Goal: Task Accomplishment & Management: Manage account settings

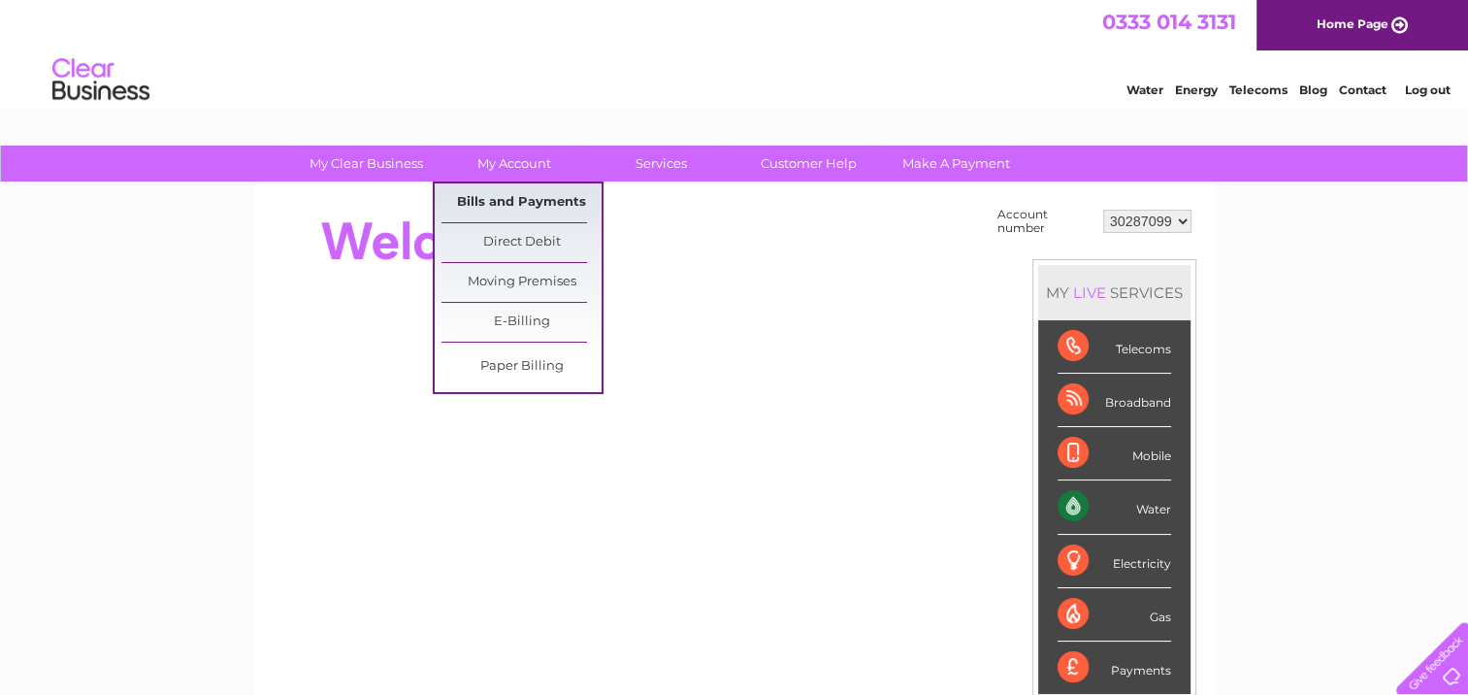
click at [531, 196] on link "Bills and Payments" at bounding box center [522, 202] width 160 height 39
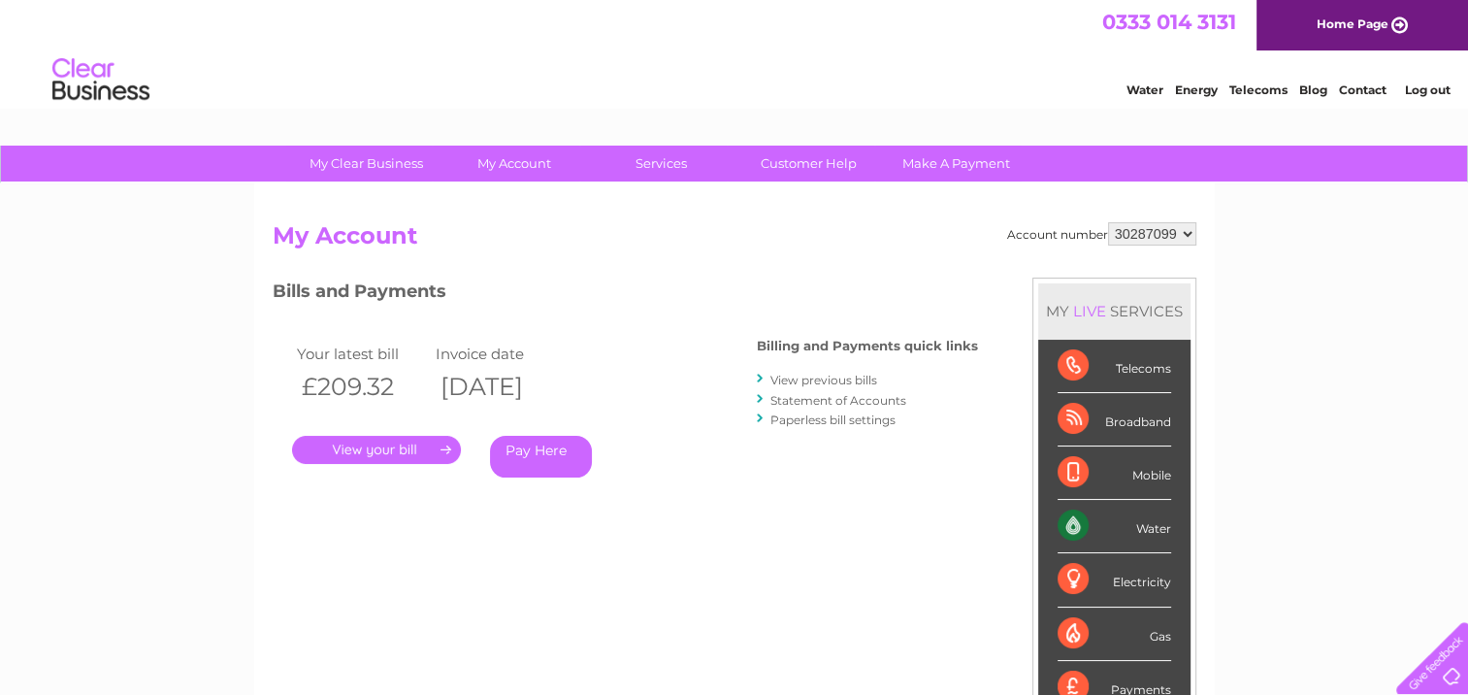
click at [1153, 233] on select "30287099 30302677 30302678" at bounding box center [1152, 233] width 88 height 23
select select "30302677"
click at [1108, 222] on select "30287099 30302677 30302678" at bounding box center [1152, 233] width 88 height 23
click at [419, 450] on link "." at bounding box center [376, 450] width 169 height 28
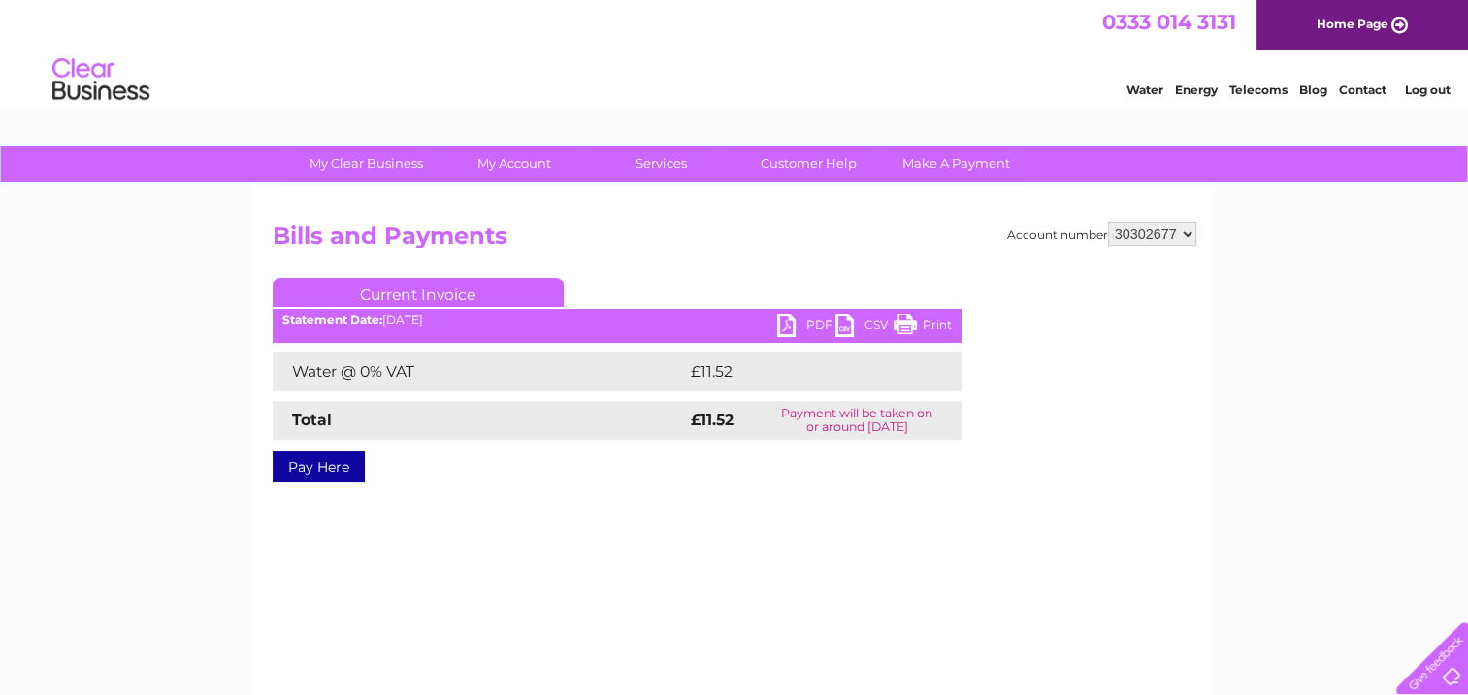
click at [792, 322] on link "PDF" at bounding box center [806, 327] width 58 height 28
click at [1131, 235] on select "30287099 30302677 30302678" at bounding box center [1152, 233] width 88 height 23
select select "30302678"
click at [1108, 222] on select "30287099 30302677 30302678" at bounding box center [1152, 233] width 88 height 23
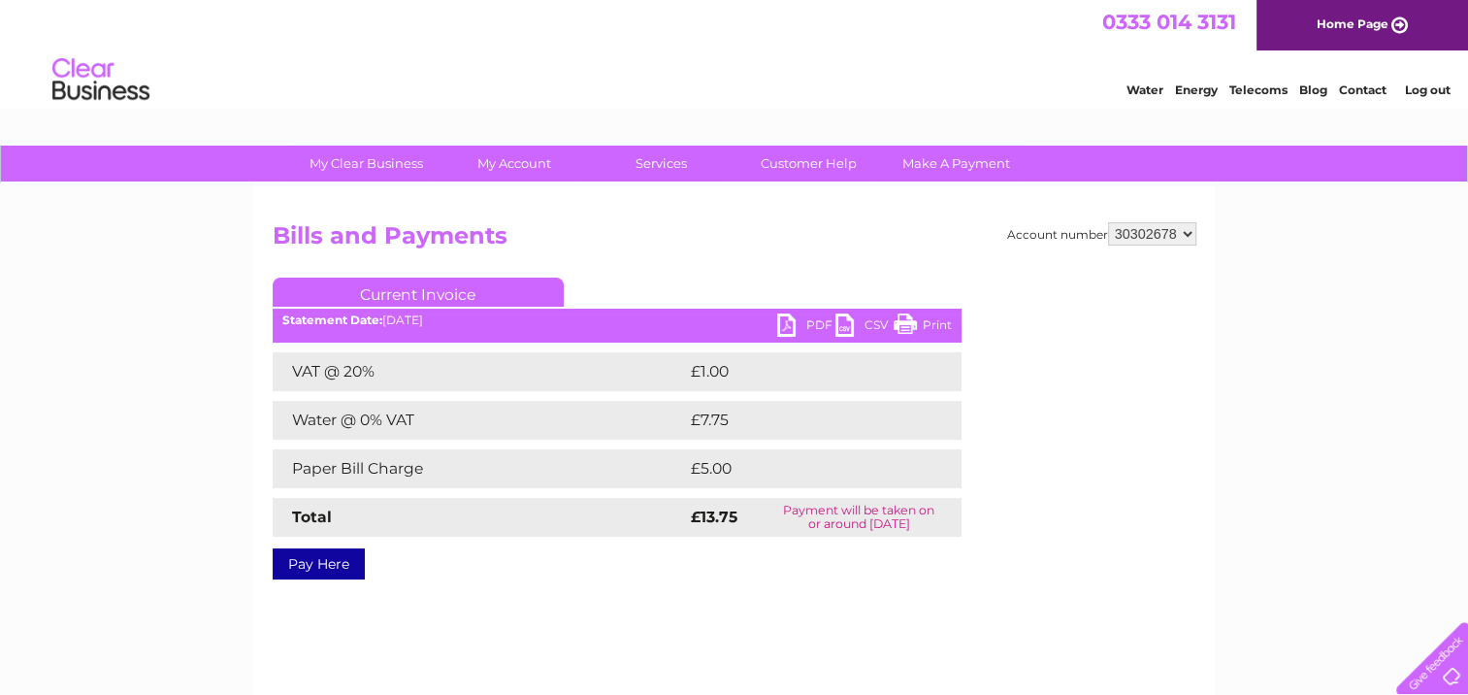
click at [780, 327] on link "PDF" at bounding box center [806, 327] width 58 height 28
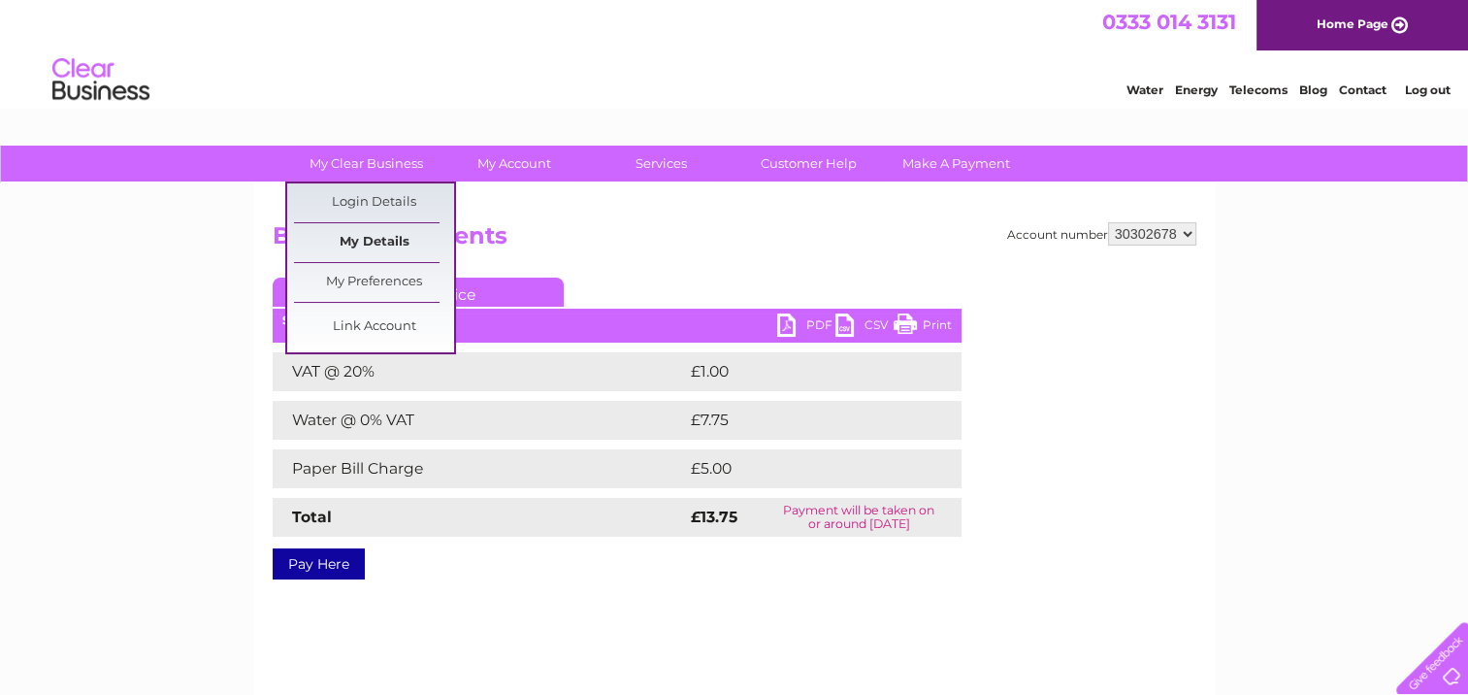
click at [374, 238] on link "My Details" at bounding box center [374, 242] width 160 height 39
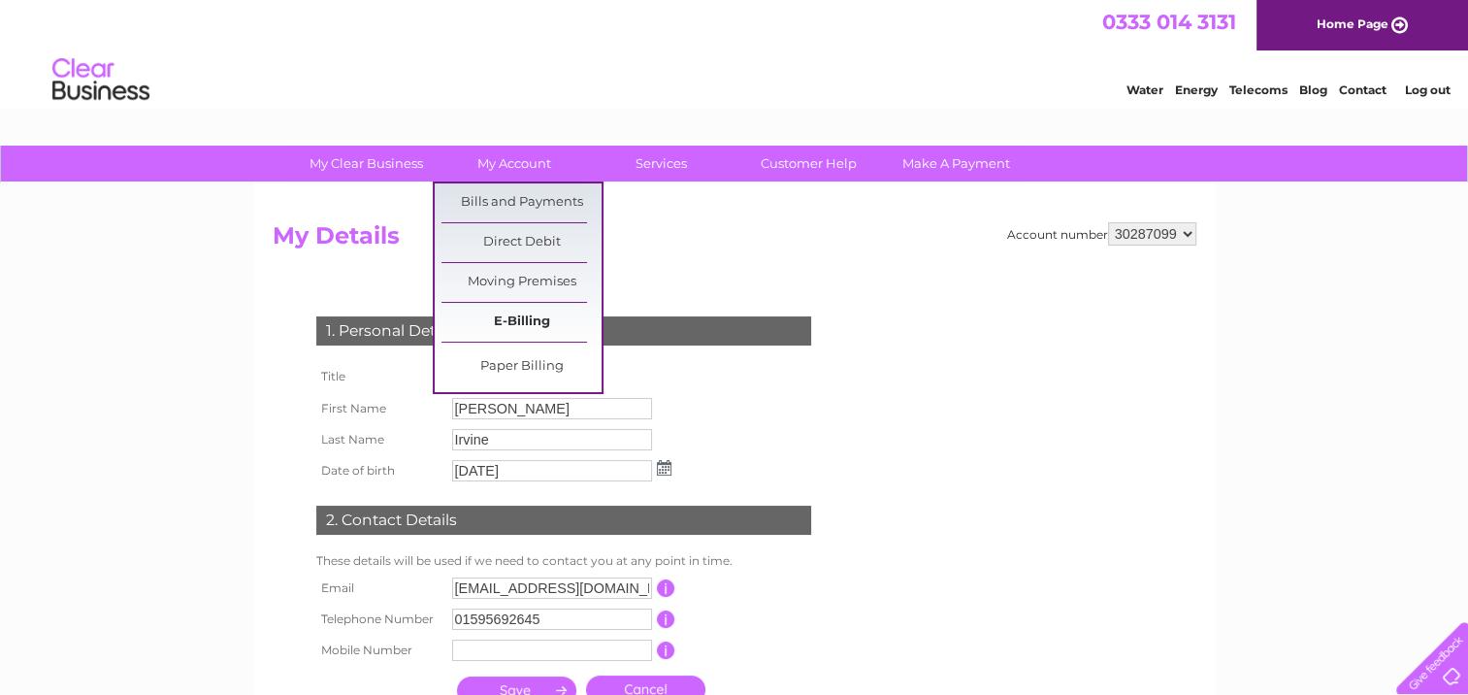
click at [524, 318] on link "E-Billing" at bounding box center [522, 322] width 160 height 39
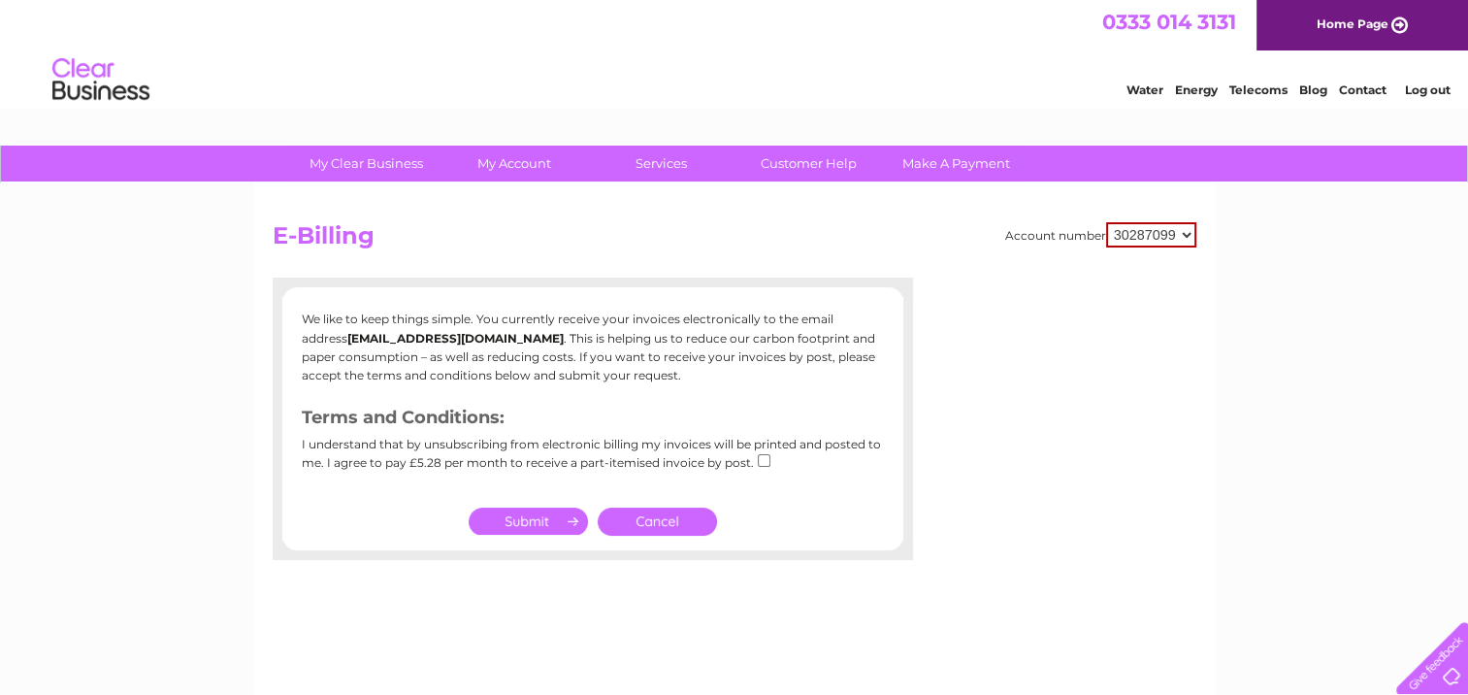
click at [1172, 241] on select "30287099 30302677 30302678" at bounding box center [1151, 234] width 90 height 25
select select "30302678"
click at [1106, 222] on select "30287099 30302677 30302678" at bounding box center [1151, 234] width 90 height 25
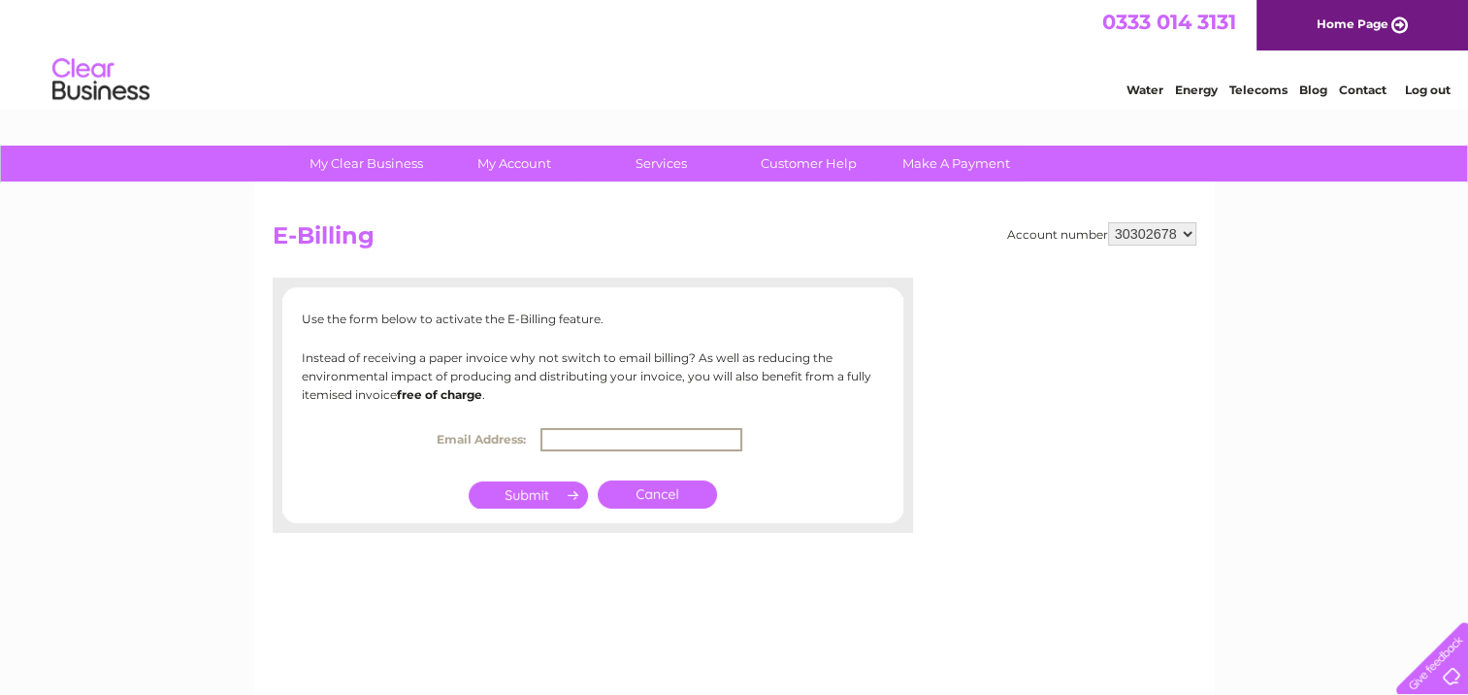
click at [595, 440] on input "text" at bounding box center [642, 439] width 202 height 23
type input "info@irvine-enterprises.co.uk"
click at [556, 494] on input "submit" at bounding box center [528, 494] width 119 height 27
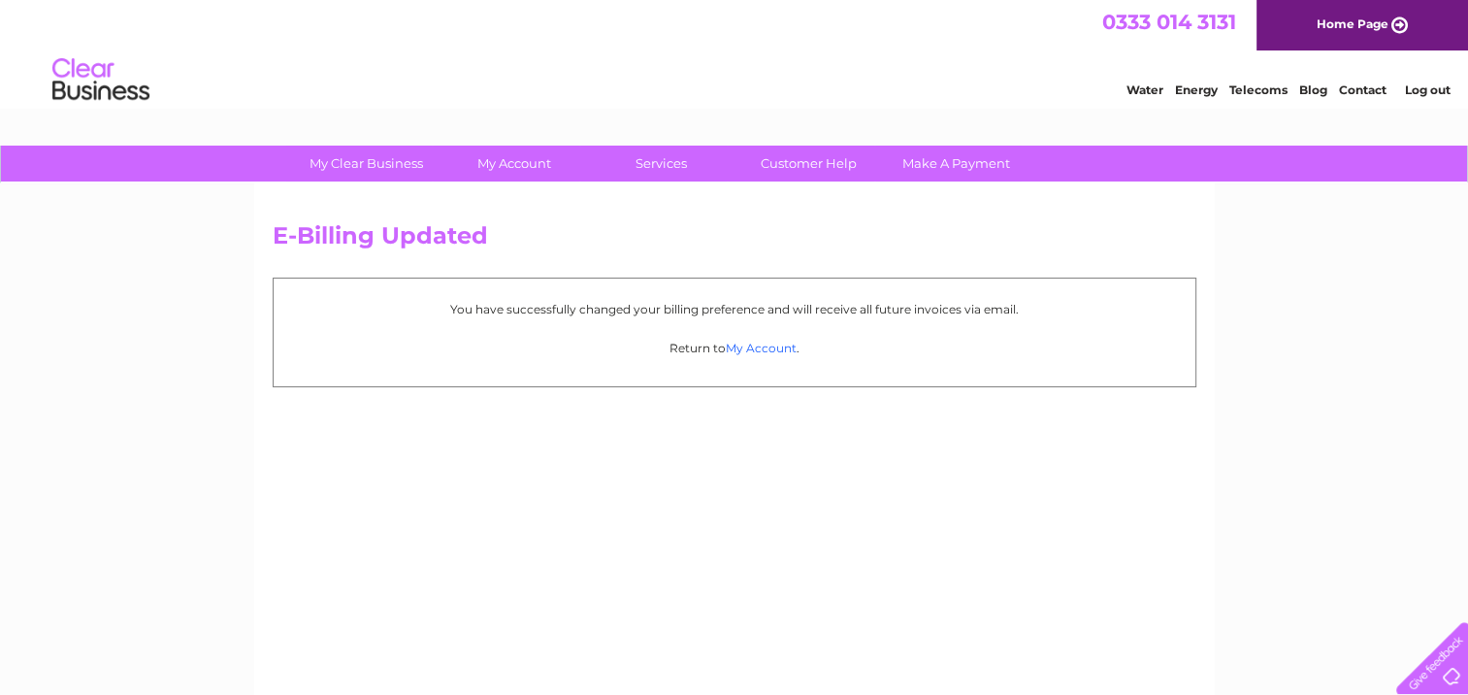
click at [742, 347] on link "My Account" at bounding box center [761, 348] width 71 height 15
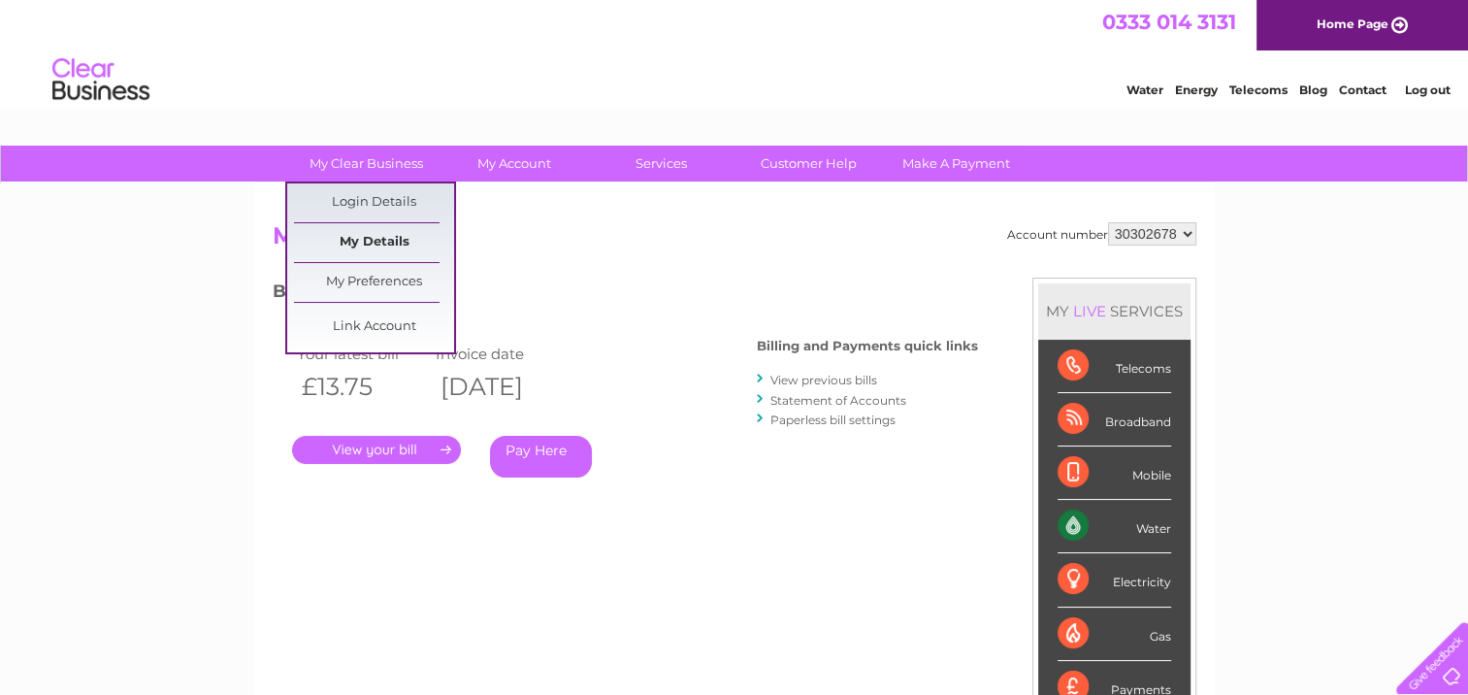
click at [357, 242] on link "My Details" at bounding box center [374, 242] width 160 height 39
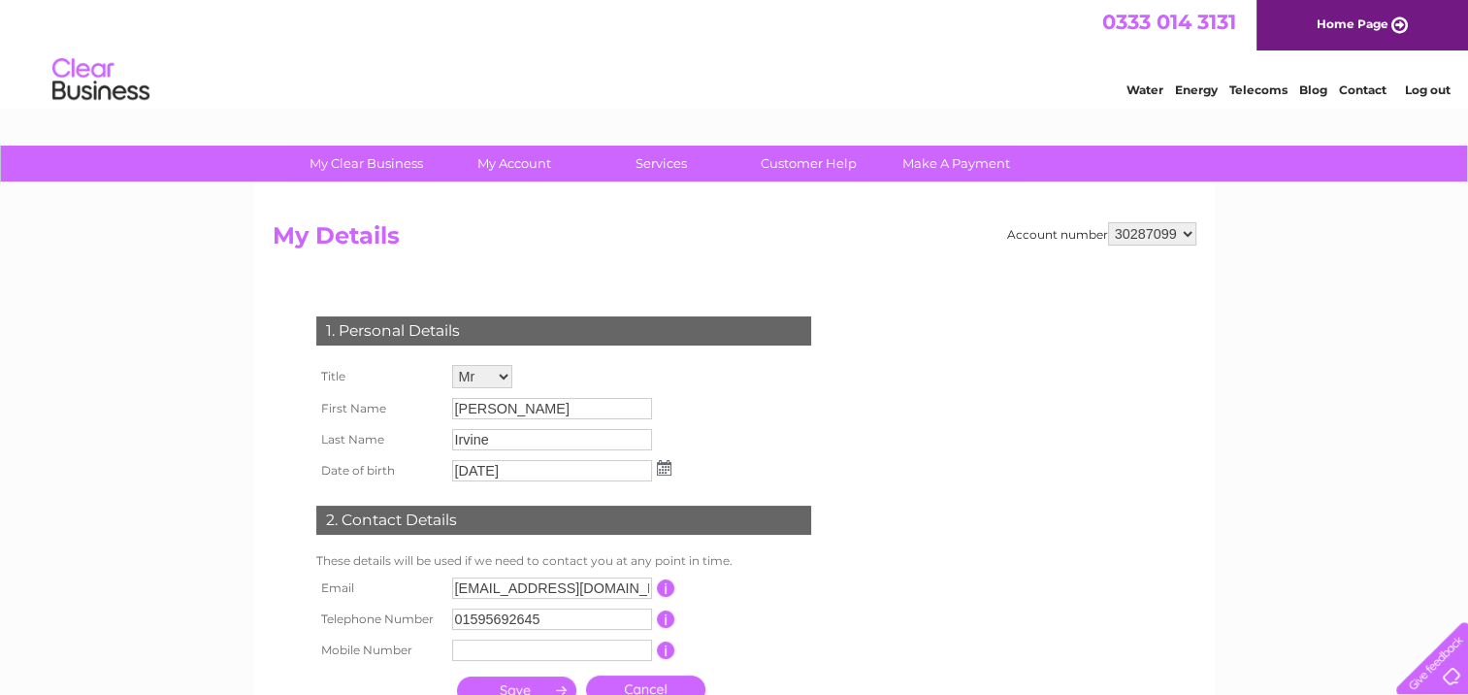
click at [1155, 231] on select "30287099 30302677 30302678" at bounding box center [1152, 233] width 88 height 23
select select "30302678"
click at [1108, 222] on select "30287099 30302677 30302678" at bounding box center [1152, 233] width 88 height 23
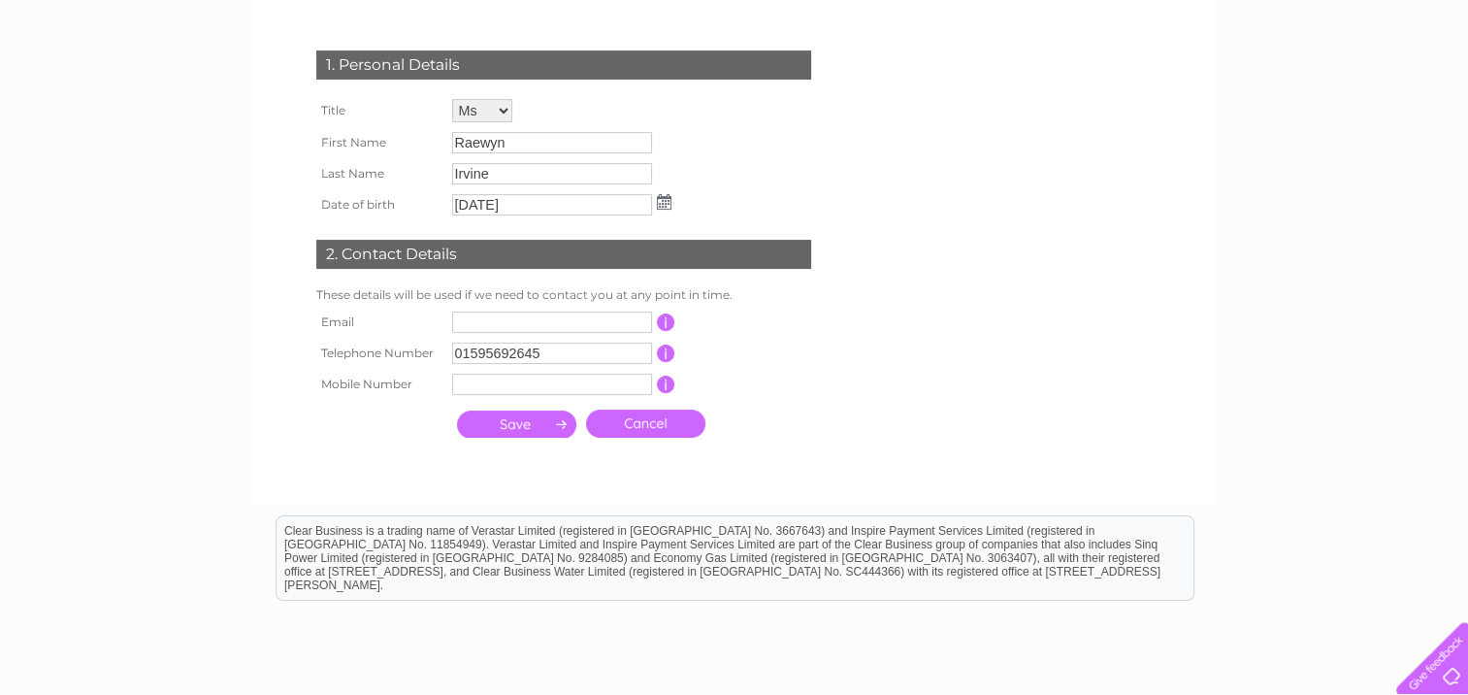
scroll to position [291, 0]
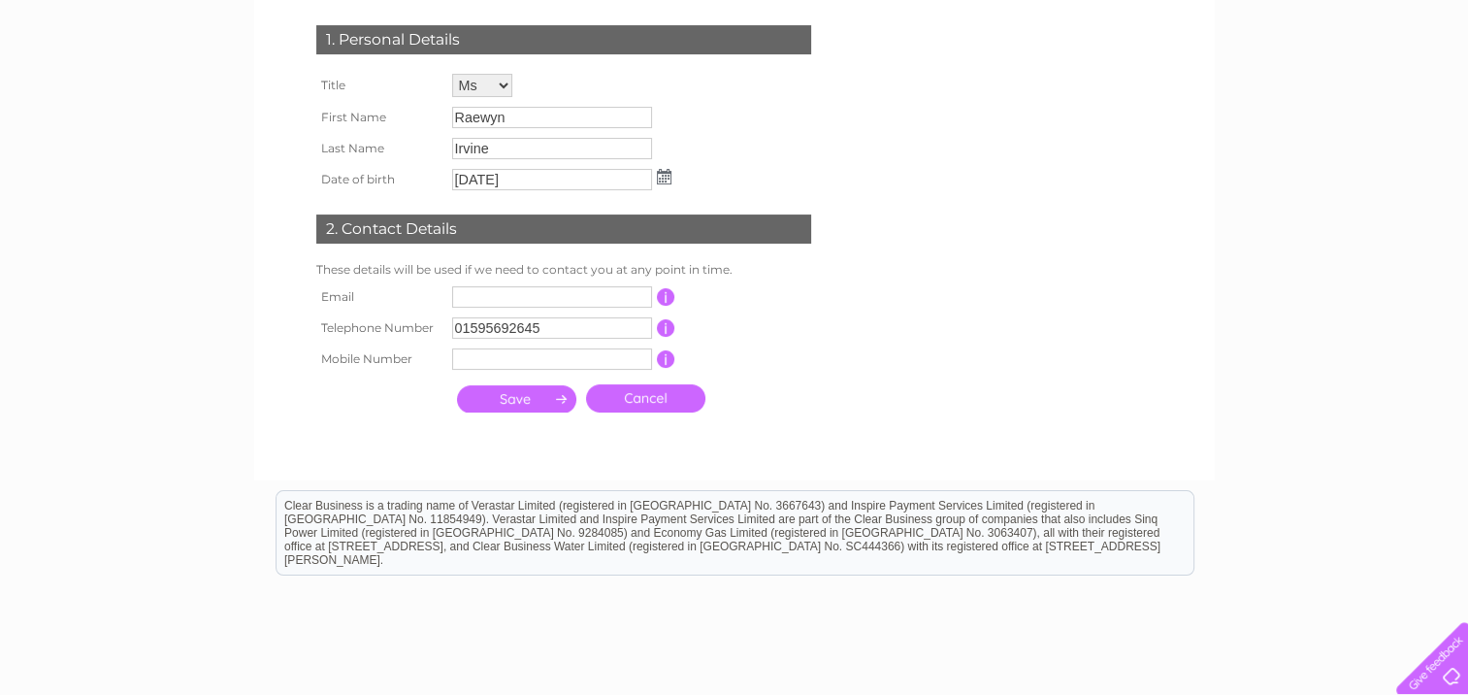
click at [483, 298] on input "text" at bounding box center [552, 296] width 200 height 21
type input "info@irvine-enterprises.co.uk"
click at [509, 385] on td at bounding box center [516, 400] width 129 height 38
click at [508, 402] on input "submit" at bounding box center [516, 398] width 119 height 27
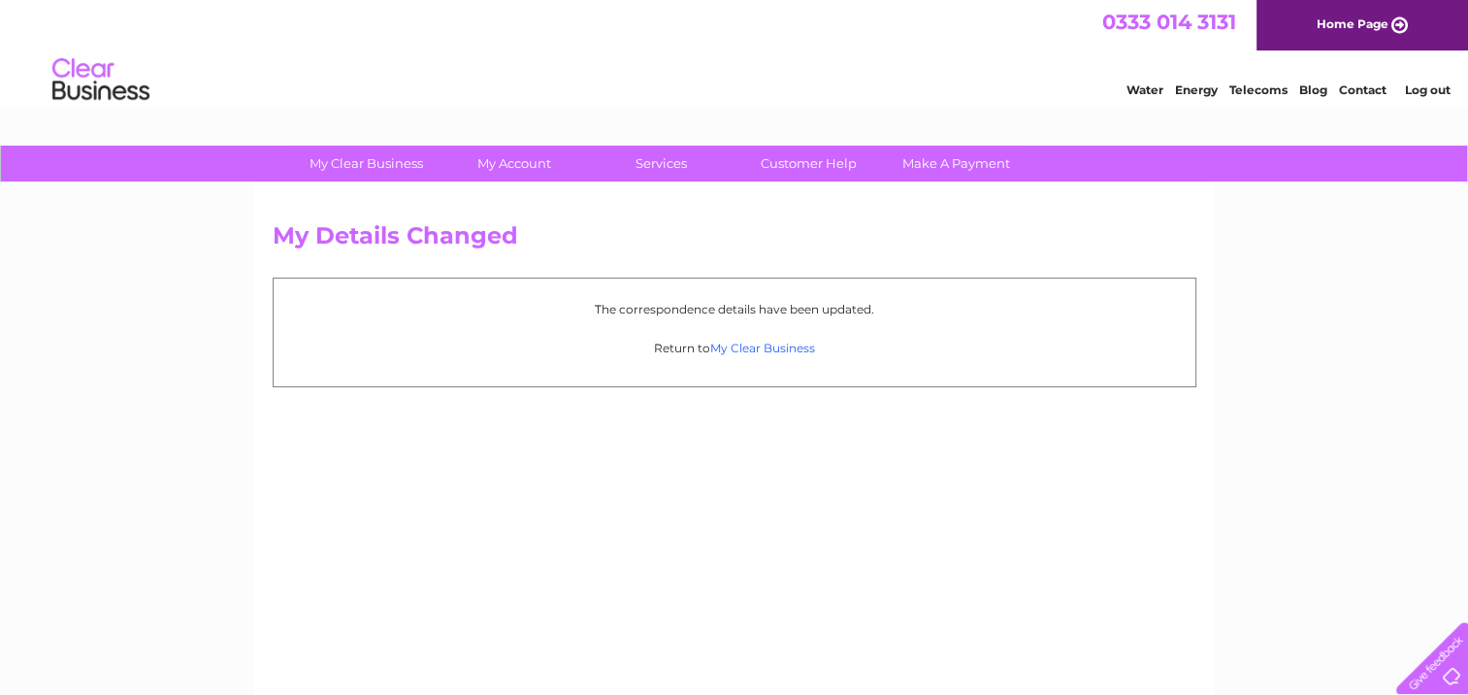
click at [745, 346] on link "My Clear Business" at bounding box center [762, 348] width 105 height 15
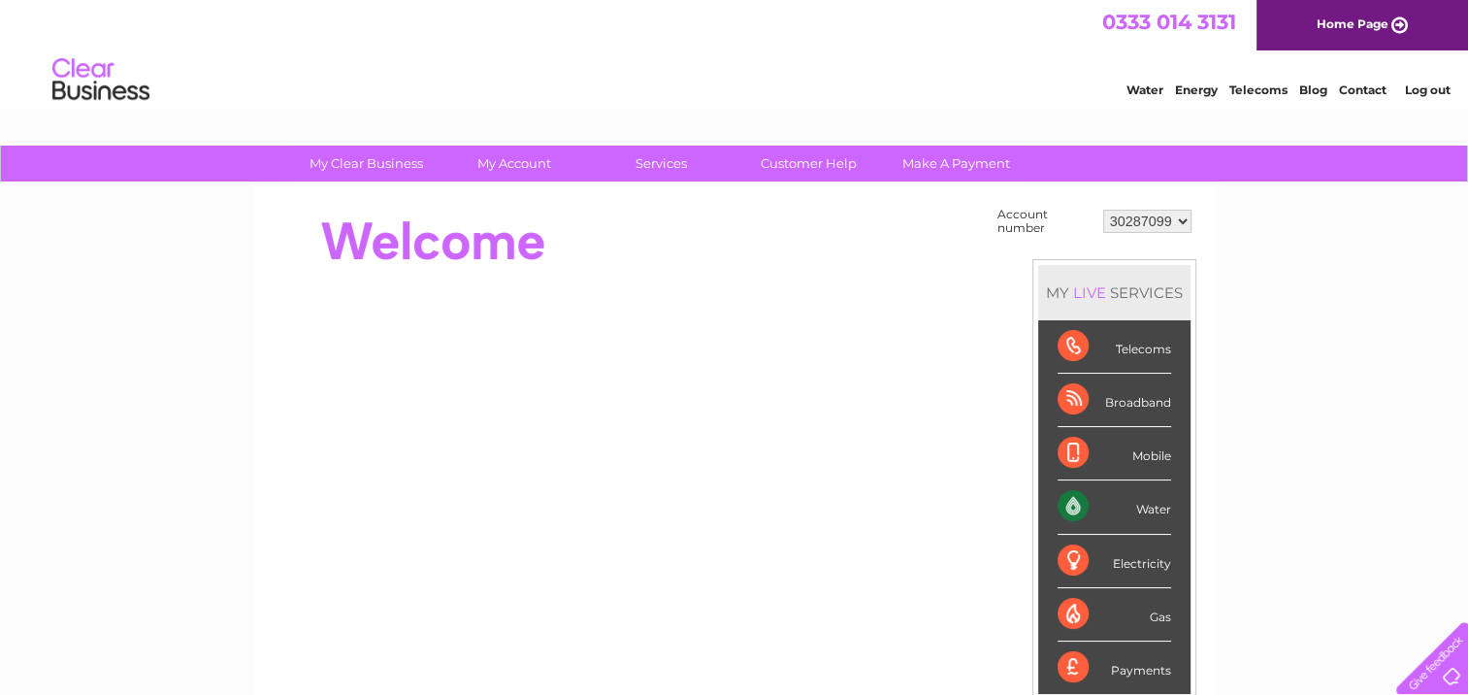
click at [1163, 221] on select "30287099 30302677 30302678" at bounding box center [1148, 221] width 88 height 23
select select "30302678"
click at [1104, 210] on select "30287099 30302677 30302678" at bounding box center [1148, 221] width 88 height 23
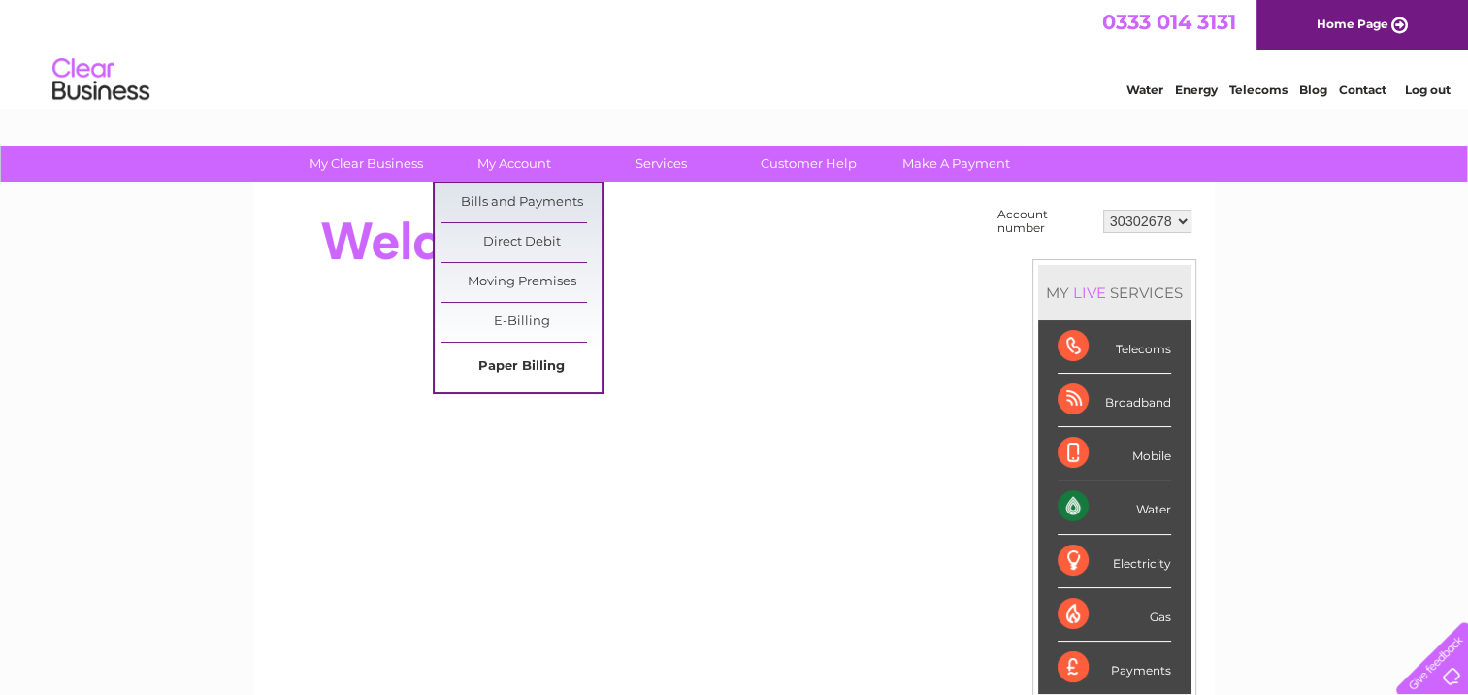
click at [526, 368] on link "Paper Billing" at bounding box center [522, 366] width 160 height 39
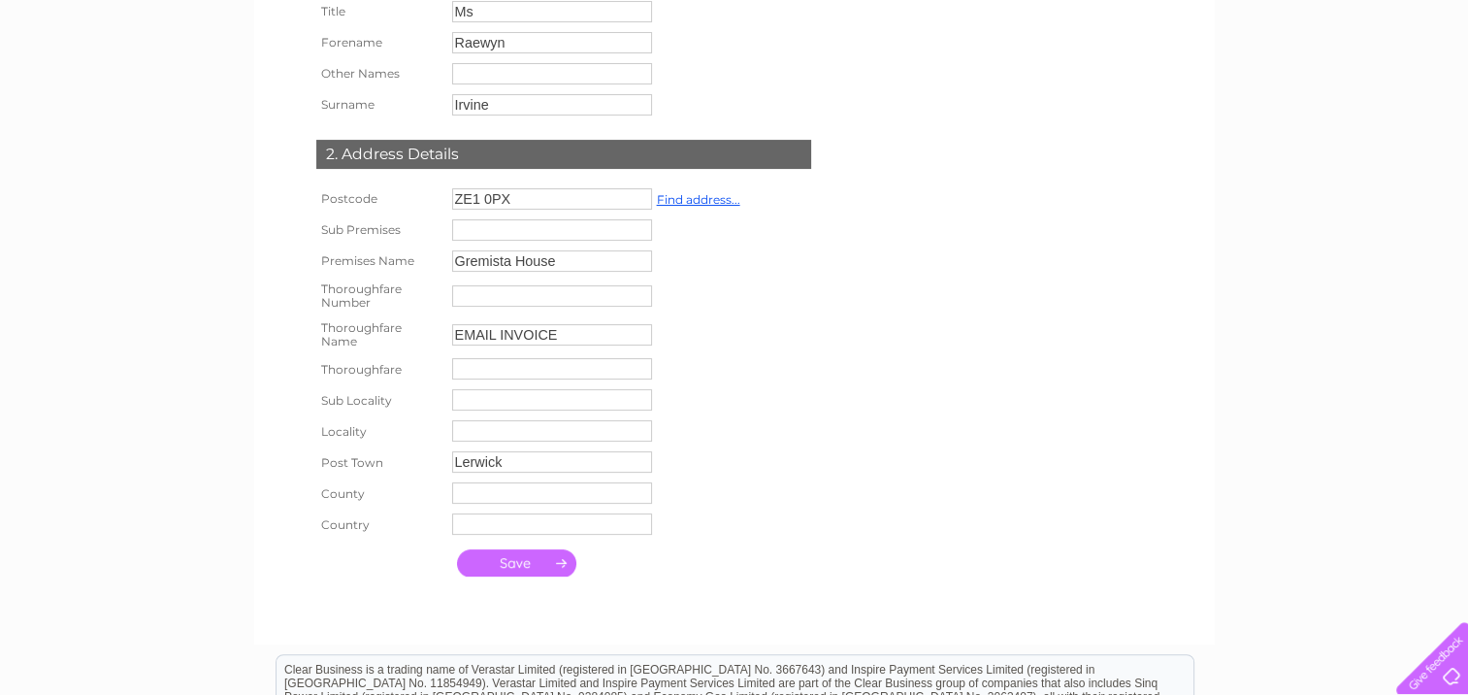
scroll to position [485, 0]
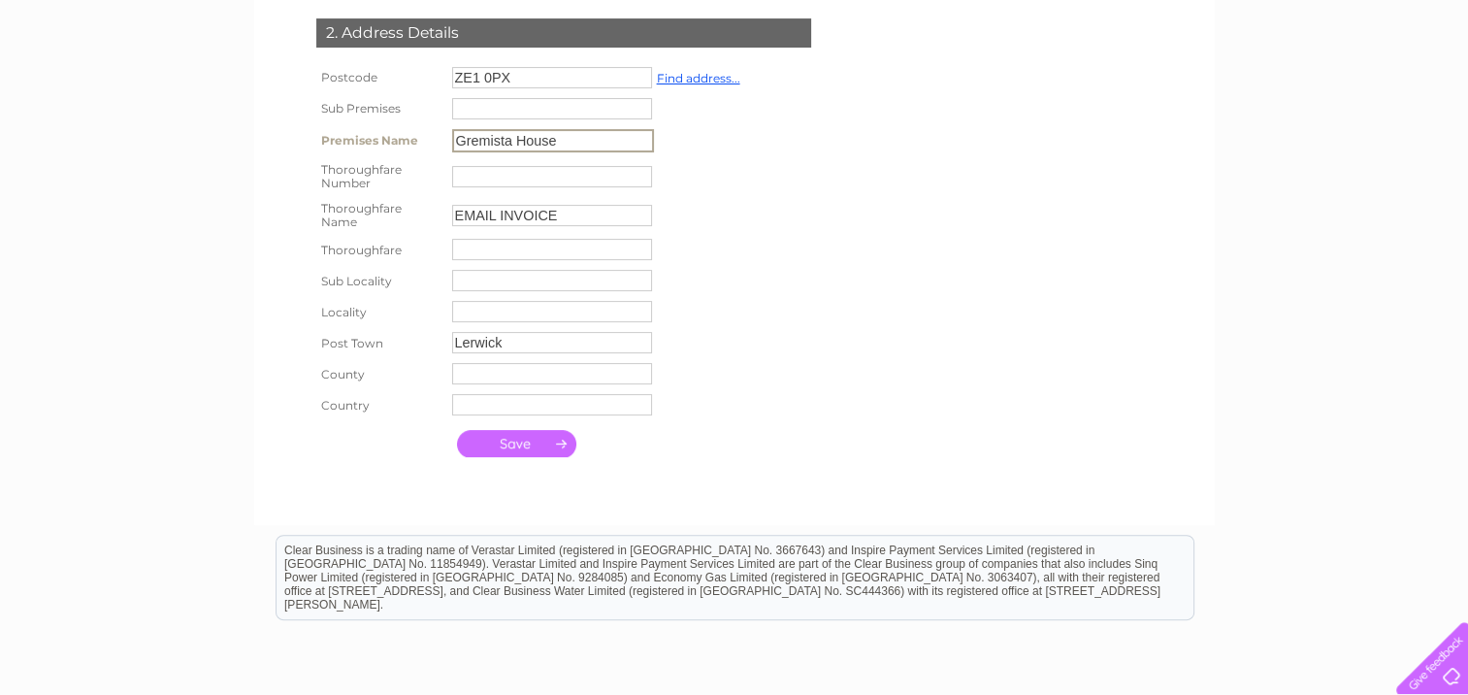
drag, startPoint x: 598, startPoint y: 142, endPoint x: 322, endPoint y: 150, distance: 275.8
click at [322, 150] on tr "Premises Name [GEOGRAPHIC_DATA]" at bounding box center [529, 140] width 434 height 33
drag, startPoint x: 552, startPoint y: 65, endPoint x: 454, endPoint y: 66, distance: 98.0
click at [454, 66] on td "ZE1 0PX Find address..." at bounding box center [596, 77] width 298 height 31
drag, startPoint x: 560, startPoint y: 81, endPoint x: 341, endPoint y: 64, distance: 220.0
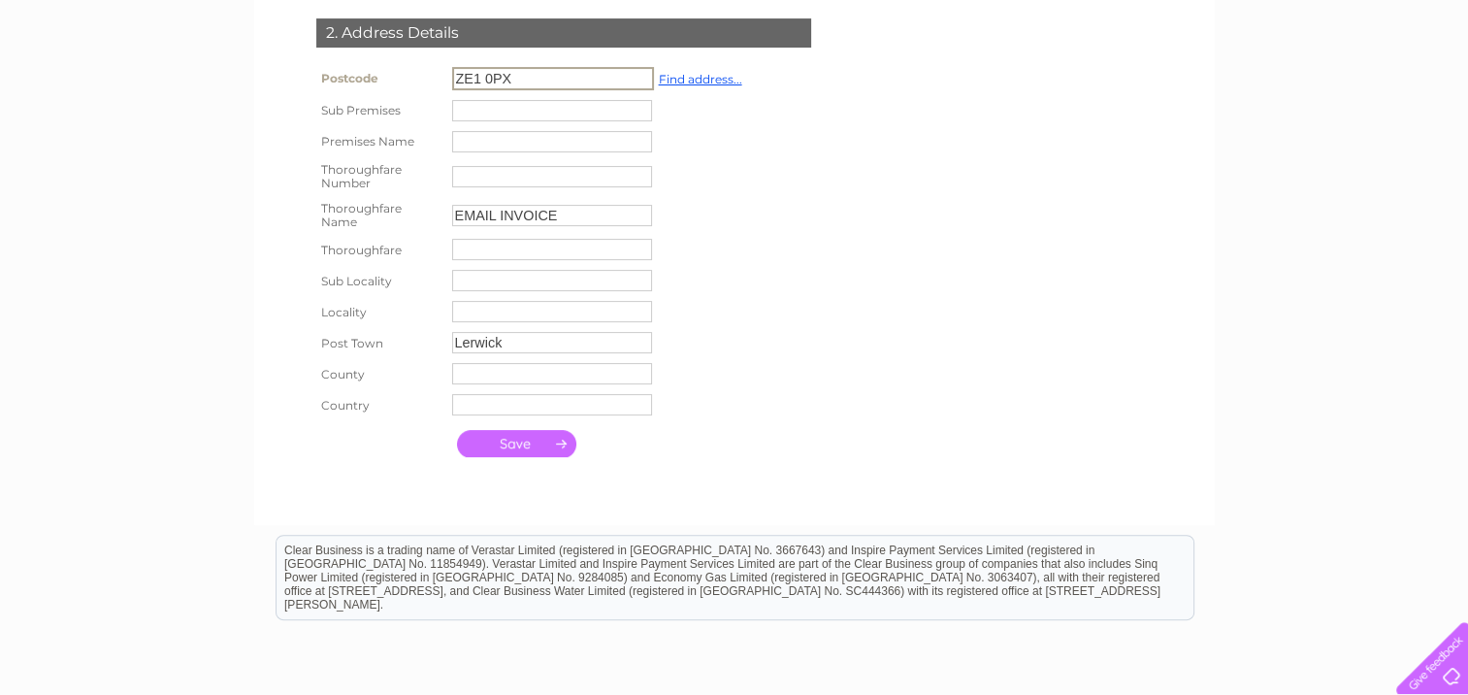
click at [346, 64] on tr "Postcode ZE1 0PX Find address..." at bounding box center [530, 78] width 436 height 33
type input "Enter postcode..."
drag, startPoint x: 550, startPoint y: 345, endPoint x: 336, endPoint y: 323, distance: 215.6
click at [336, 323] on tbody "Postcode Enter postcode... Find address... Sub Premises Premises Name Thoroughf…" at bounding box center [529, 241] width 434 height 358
click at [533, 108] on input "text" at bounding box center [553, 109] width 202 height 23
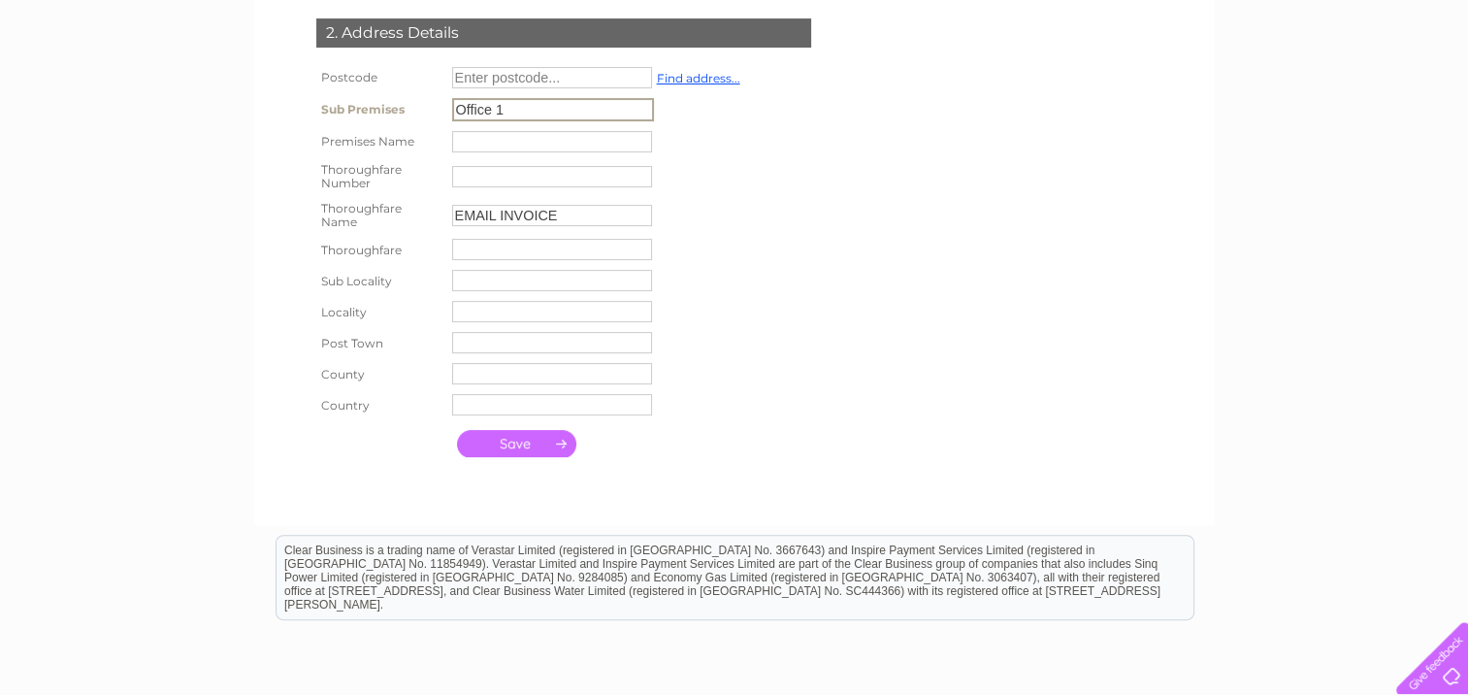
type input "Office 1"
click at [518, 450] on input "submit" at bounding box center [516, 441] width 119 height 27
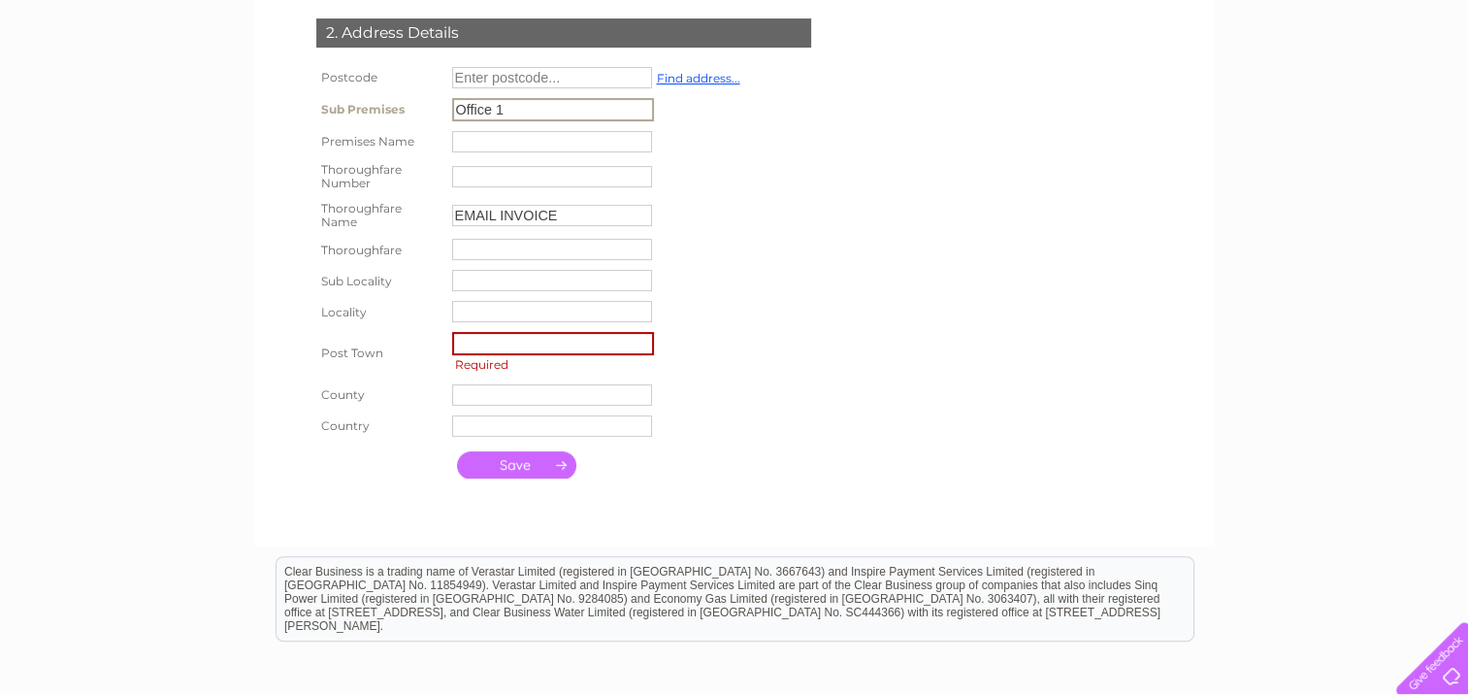
drag, startPoint x: 512, startPoint y: 112, endPoint x: 405, endPoint y: 97, distance: 108.7
click at [405, 97] on tr "Sub Premises Office 1" at bounding box center [529, 109] width 434 height 33
click at [493, 345] on input "text" at bounding box center [553, 343] width 202 height 23
paste input "Office 1"
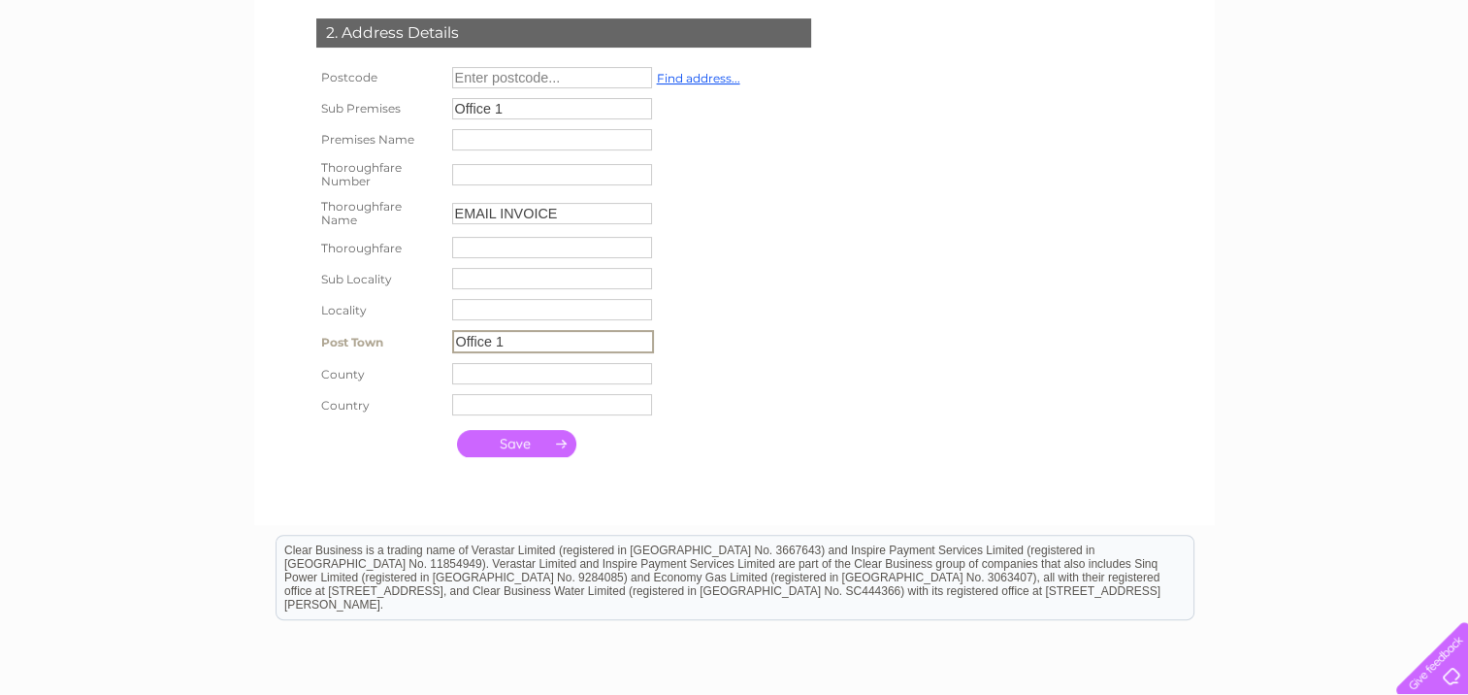
type input "Office 1"
click at [502, 444] on input "submit" at bounding box center [516, 443] width 119 height 27
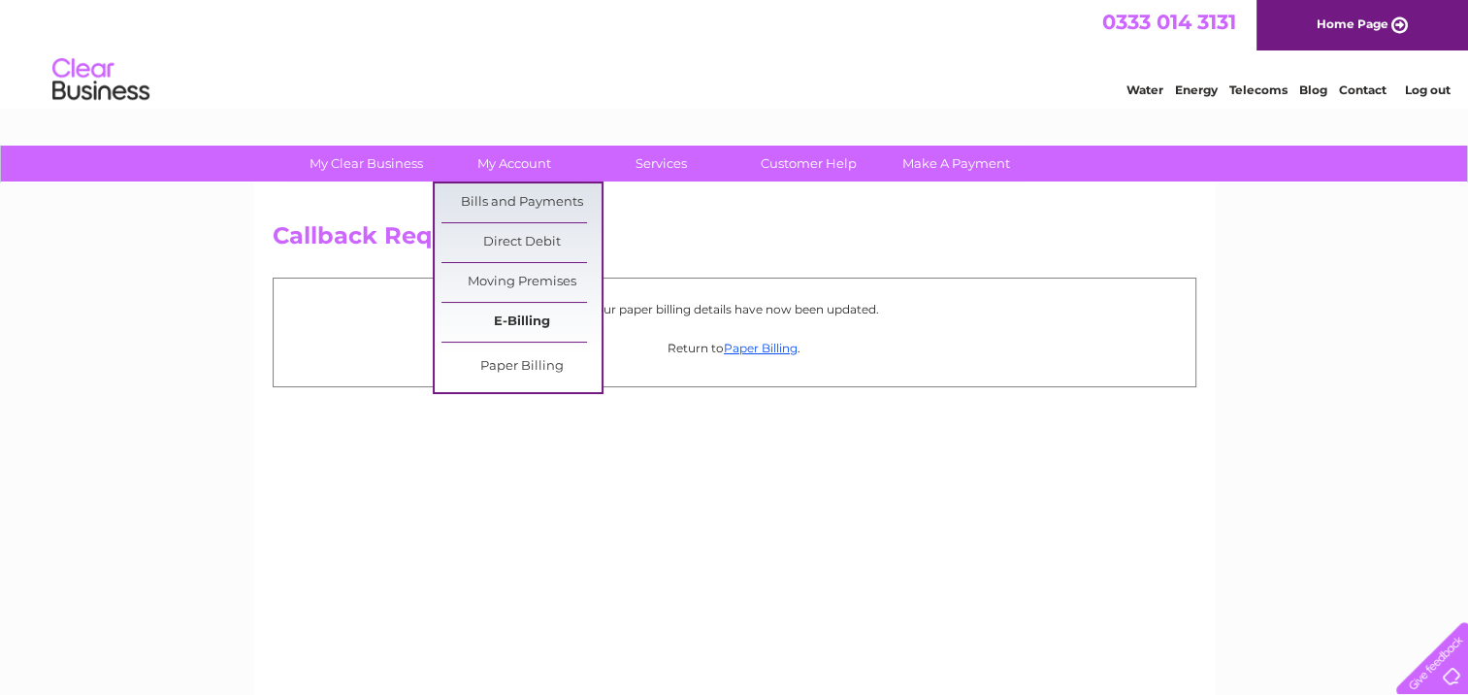
click at [509, 323] on link "E-Billing" at bounding box center [522, 322] width 160 height 39
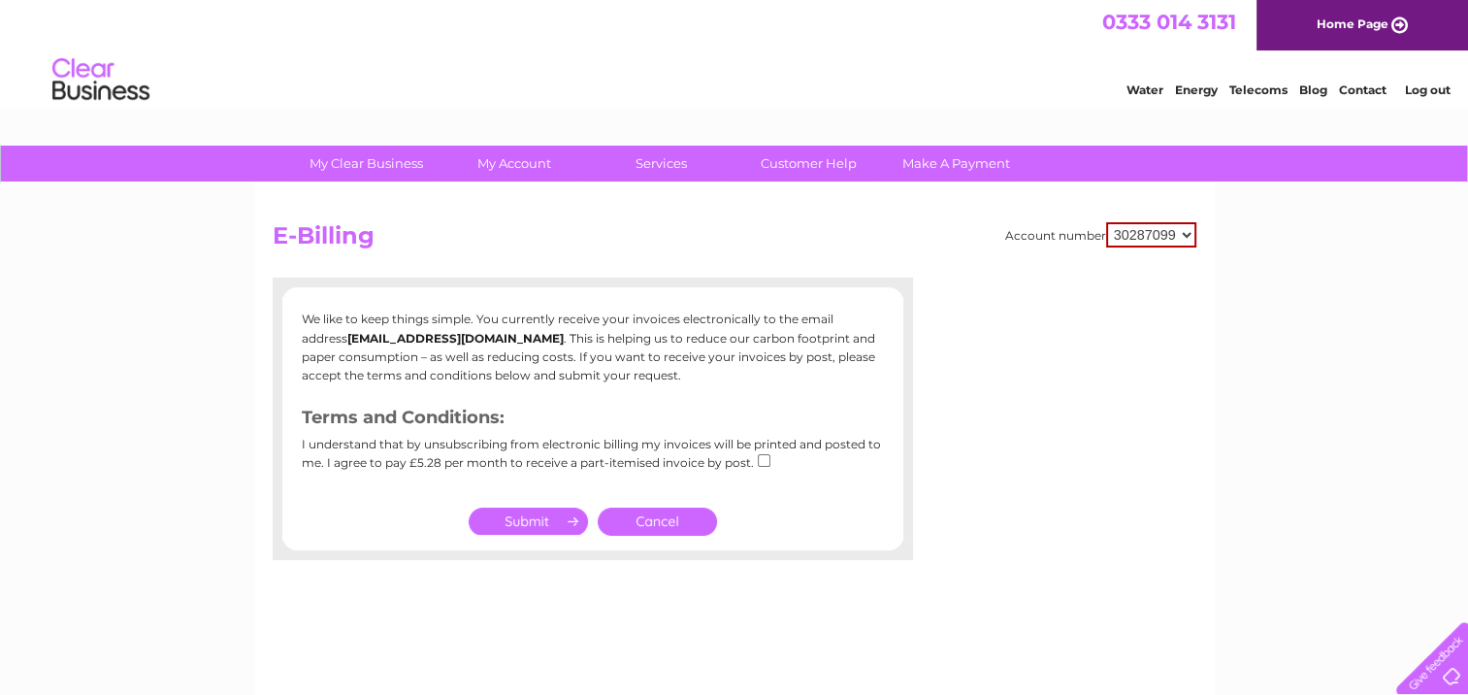
click at [1130, 237] on select "30287099 30302677 30302678" at bounding box center [1151, 234] width 90 height 25
select select "30302678"
click at [1106, 222] on select "30287099 30302677 30302678" at bounding box center [1151, 234] width 90 height 25
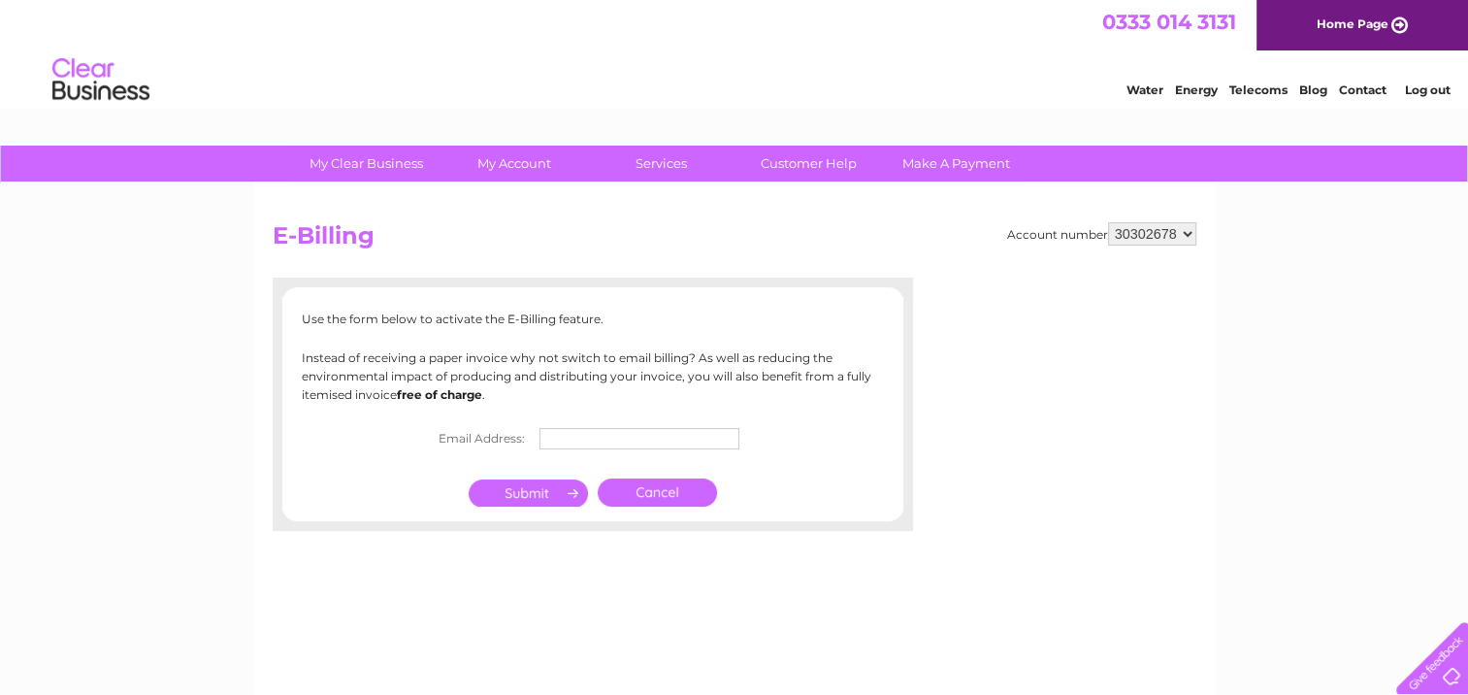
click at [562, 440] on input "text" at bounding box center [640, 438] width 200 height 21
type input "[EMAIL_ADDRESS][DOMAIN_NAME]"
click at [539, 496] on input "submit" at bounding box center [528, 492] width 119 height 27
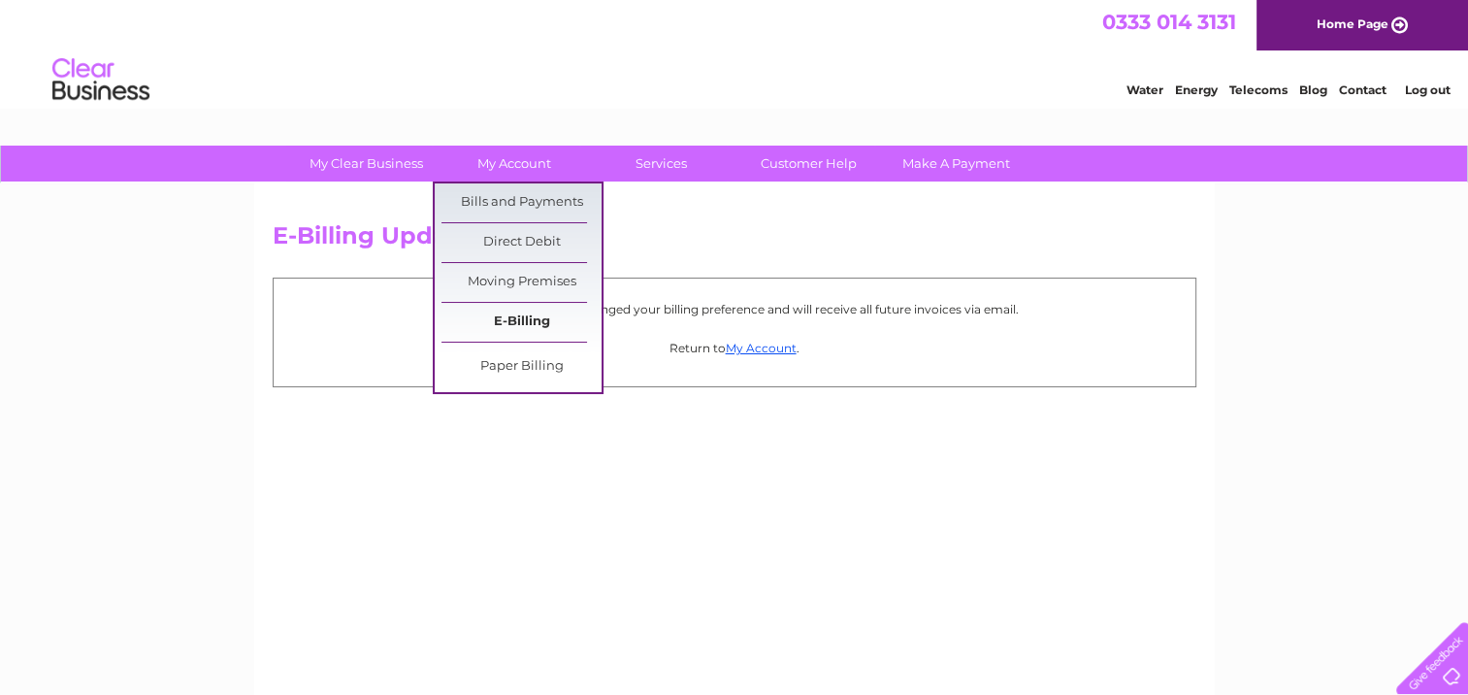
click at [512, 321] on link "E-Billing" at bounding box center [522, 322] width 160 height 39
